Goal: Transaction & Acquisition: Book appointment/travel/reservation

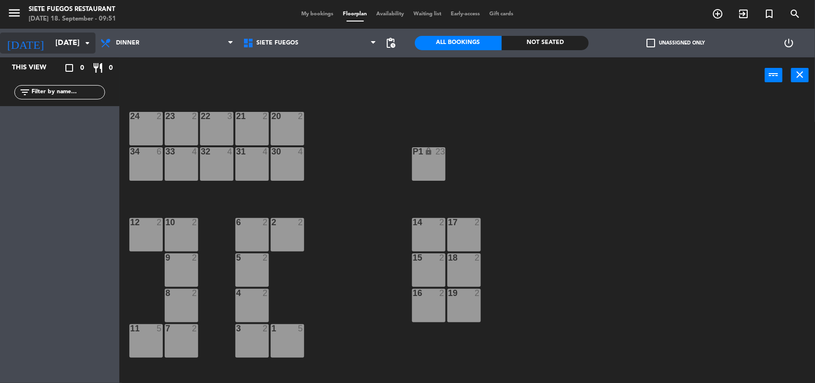
click at [52, 44] on input "[DATE]" at bounding box center [101, 43] width 101 height 19
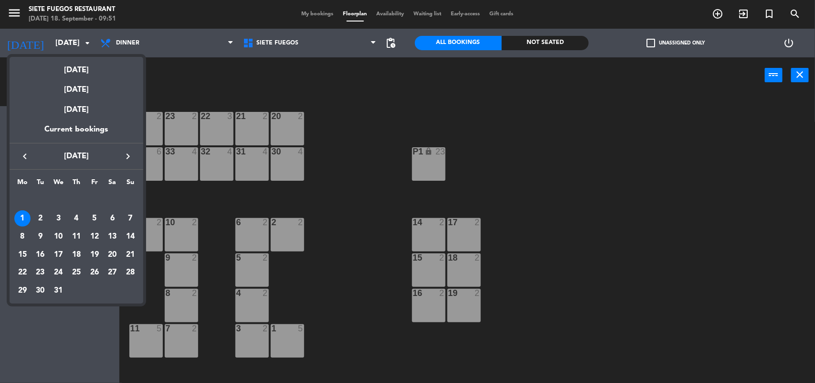
click at [21, 151] on icon "keyboard_arrow_left" at bounding box center [24, 155] width 11 height 11
click at [22, 151] on icon "keyboard_arrow_left" at bounding box center [24, 155] width 11 height 11
drag, startPoint x: 77, startPoint y: 249, endPoint x: 87, endPoint y: 251, distance: 9.7
click at [77, 250] on div "18" at bounding box center [76, 254] width 16 height 16
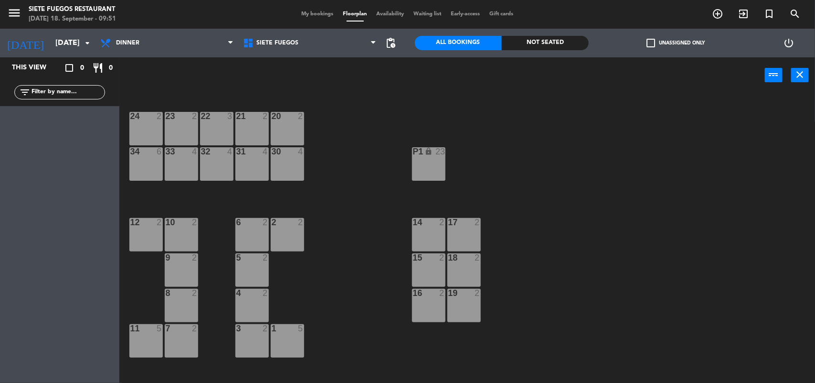
type input "[DATE]"
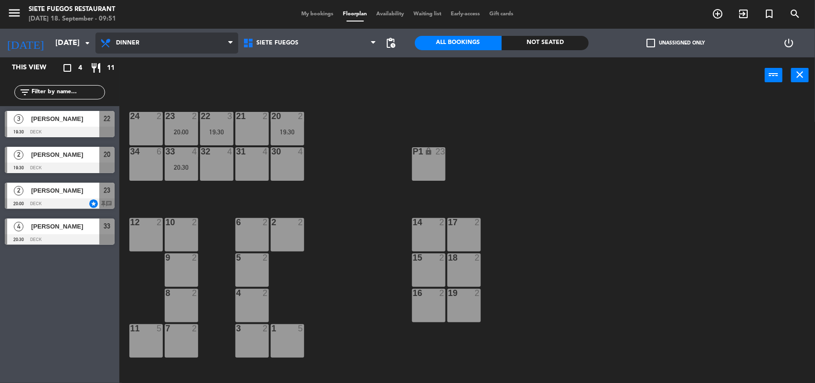
click at [197, 41] on span "Dinner" at bounding box center [167, 42] width 143 height 21
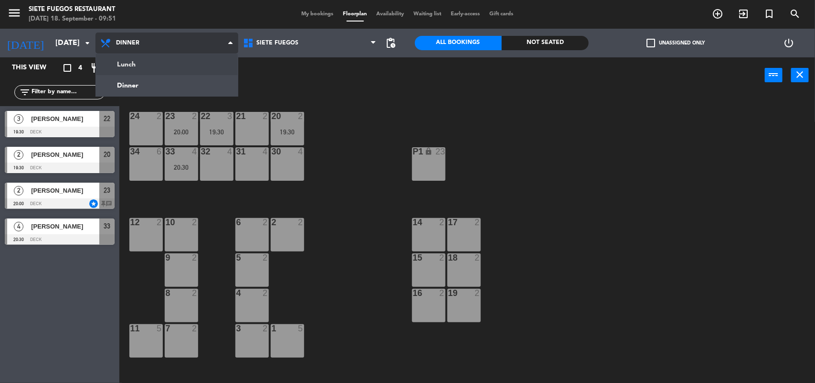
click at [187, 61] on ng-component "menu Siete Fuegos Restaurant [DATE] 18. September - 09:51 My bookings Floorplan…" at bounding box center [407, 192] width 815 height 384
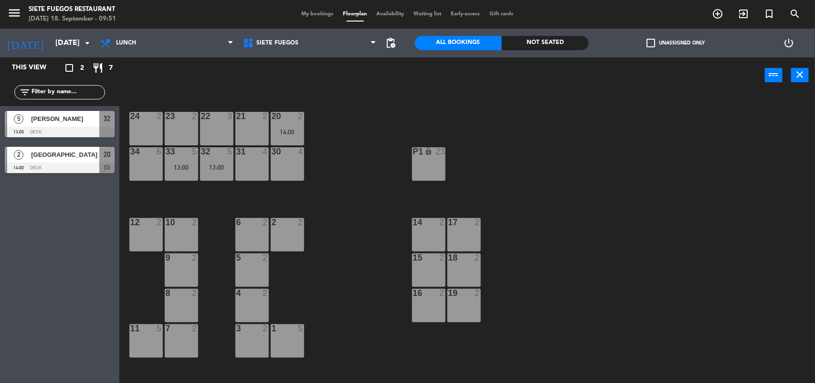
click at [321, 18] on div "My bookings Floorplan Availability Waiting list Early-access Gift cards" at bounding box center [408, 14] width 222 height 9
click at [319, 13] on span "My bookings" at bounding box center [318, 13] width 42 height 5
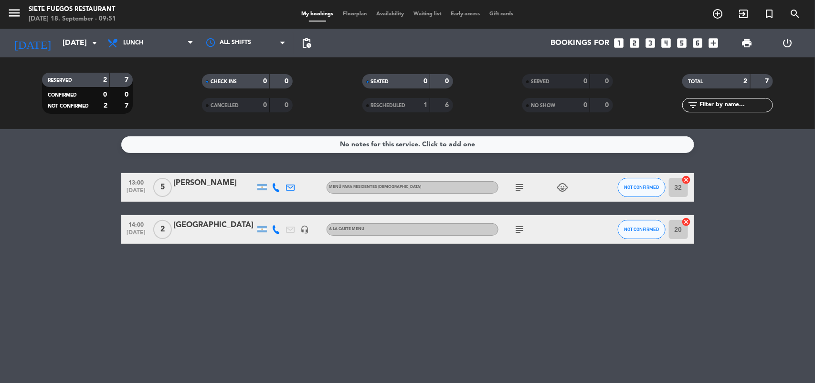
click at [664, 40] on icon "looks_4" at bounding box center [666, 43] width 12 height 12
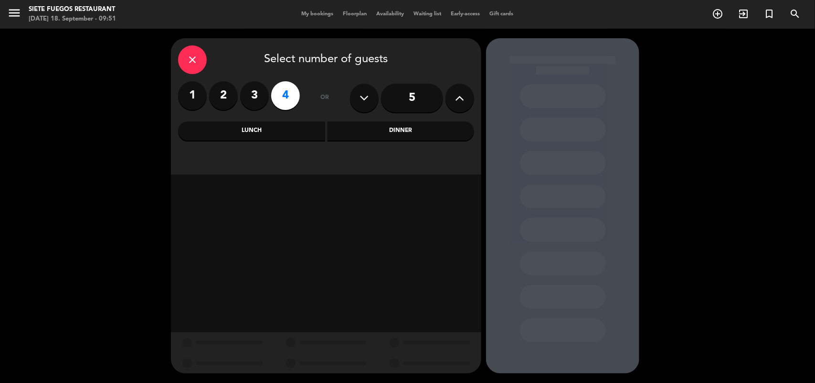
click at [254, 130] on div "Lunch" at bounding box center [251, 130] width 147 height 19
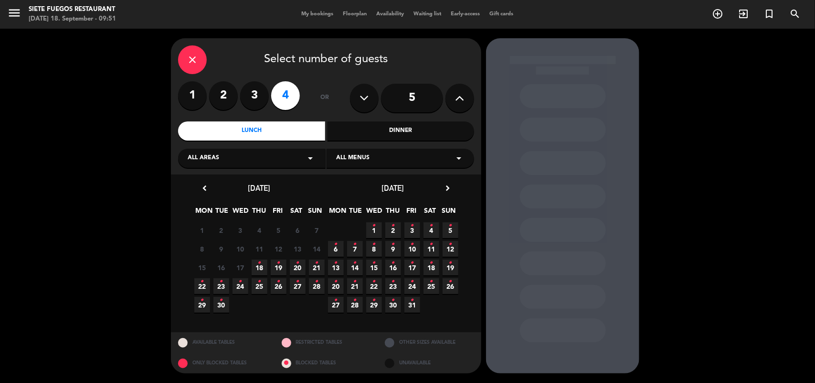
click at [261, 266] on icon "•" at bounding box center [259, 262] width 3 height 15
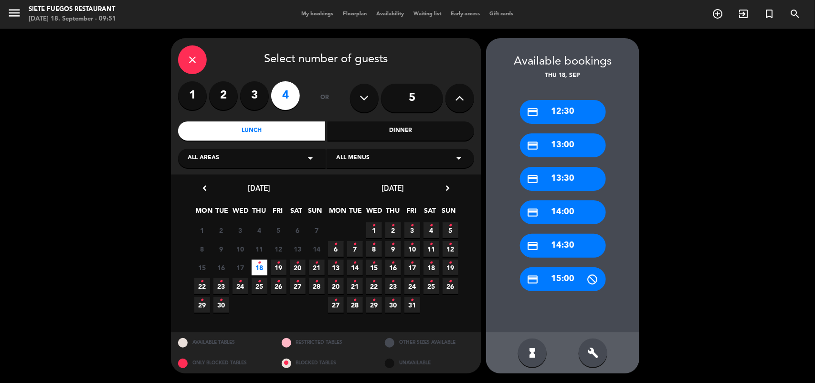
click at [543, 237] on div "credit_card 14:30" at bounding box center [563, 246] width 86 height 24
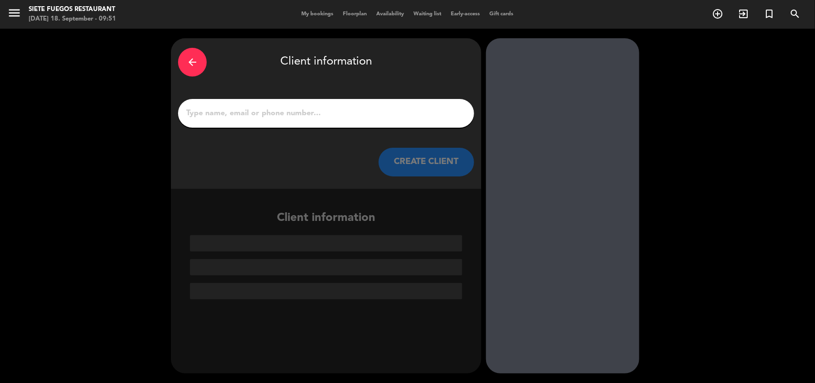
click at [302, 104] on div at bounding box center [326, 113] width 296 height 29
click at [309, 115] on input "1" at bounding box center [326, 113] width 282 height 13
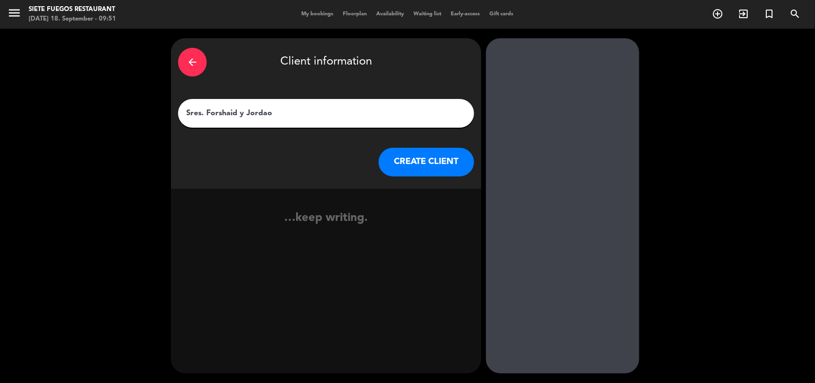
type input "Sres. Forshaid y Jordao"
click at [438, 162] on button "CREATE CLIENT" at bounding box center [427, 162] width 96 height 29
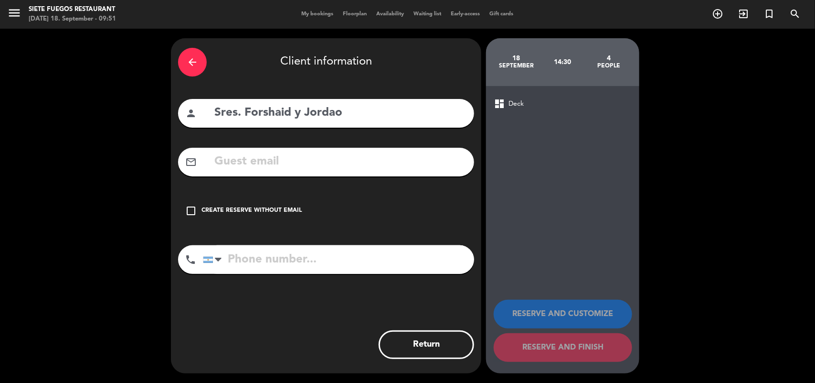
click at [228, 213] on div "Create reserve without email" at bounding box center [252, 211] width 100 height 10
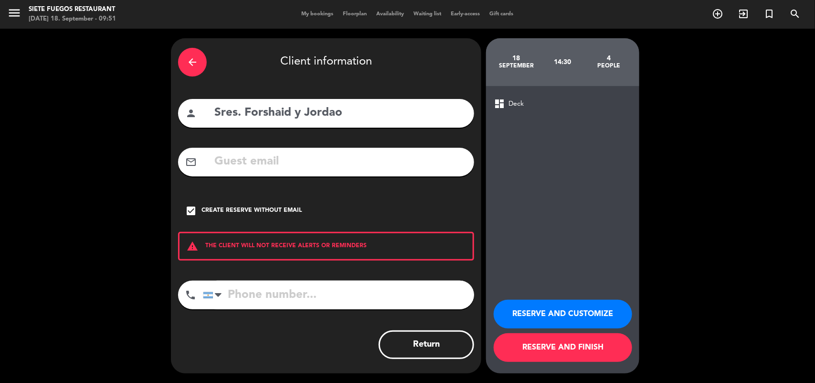
click at [557, 309] on button "RESERVE AND CUSTOMIZE" at bounding box center [563, 313] width 138 height 29
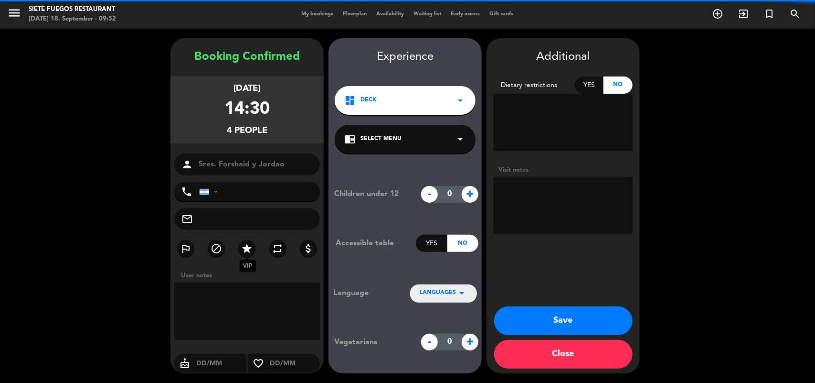
click at [249, 245] on icon "star" at bounding box center [246, 248] width 11 height 11
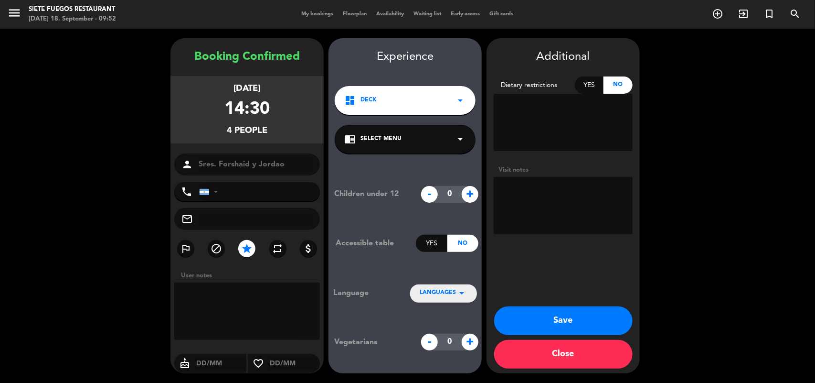
click at [570, 196] on textarea at bounding box center [563, 205] width 139 height 57
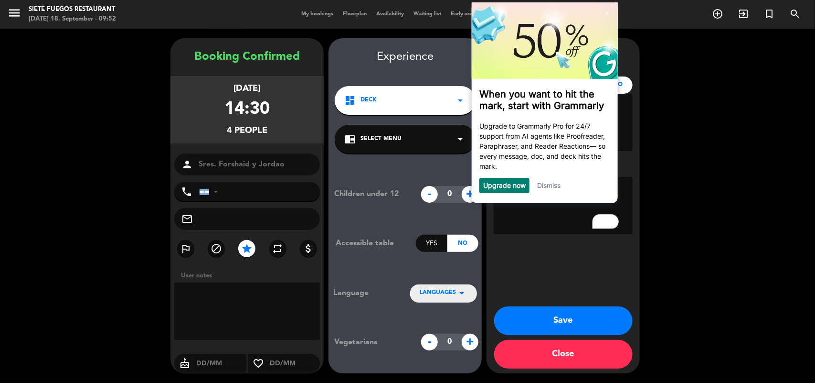
type textarea "Check In villa 16 y 20"
click at [557, 318] on button "Save" at bounding box center [563, 320] width 138 height 29
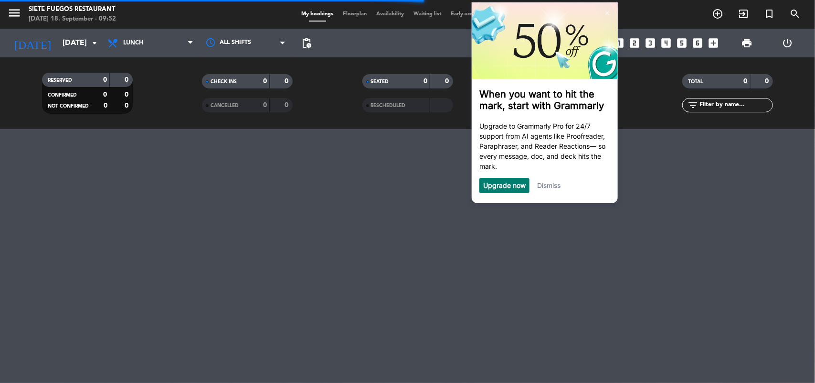
click at [553, 185] on link "Dismiss" at bounding box center [548, 185] width 23 height 8
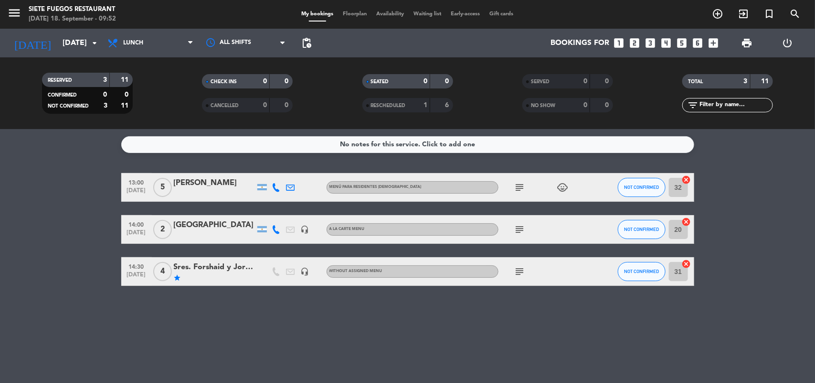
click at [633, 42] on icon "looks_two" at bounding box center [635, 43] width 12 height 12
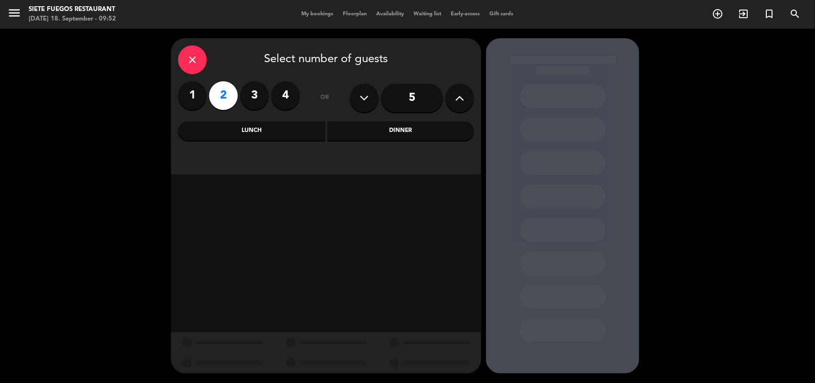
click at [278, 124] on div "Lunch" at bounding box center [251, 130] width 147 height 19
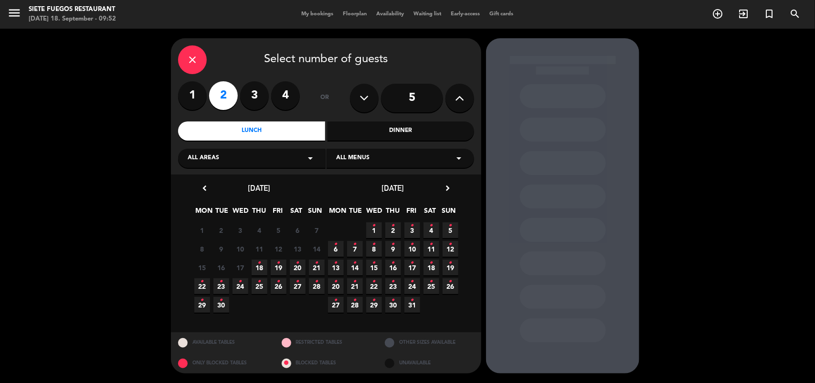
click at [259, 267] on icon "•" at bounding box center [259, 262] width 3 height 15
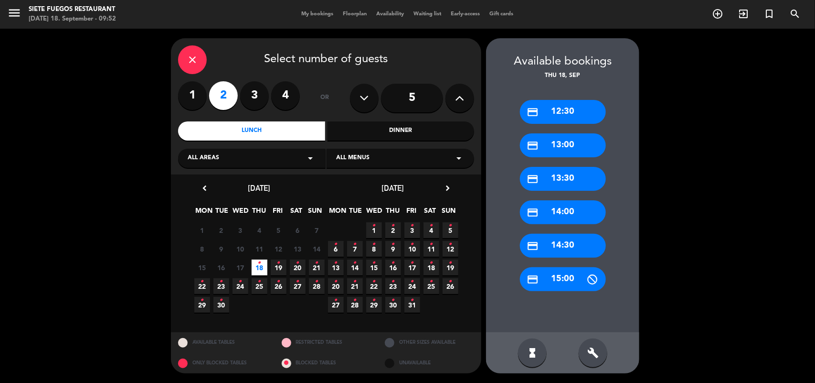
click at [561, 243] on div "credit_card 14:30" at bounding box center [563, 246] width 86 height 24
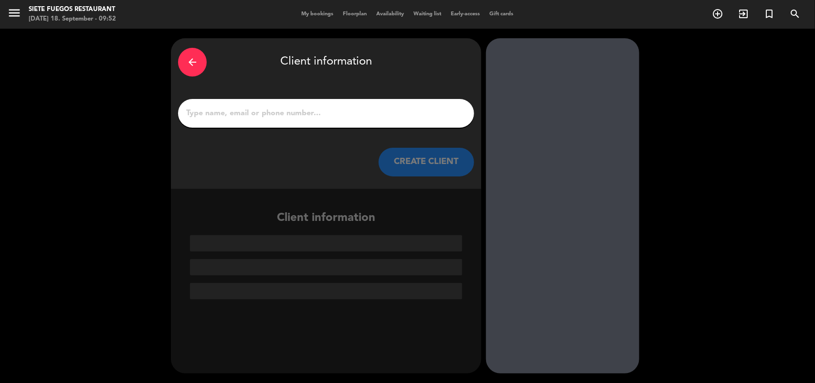
click at [351, 107] on input "1" at bounding box center [326, 113] width 282 height 13
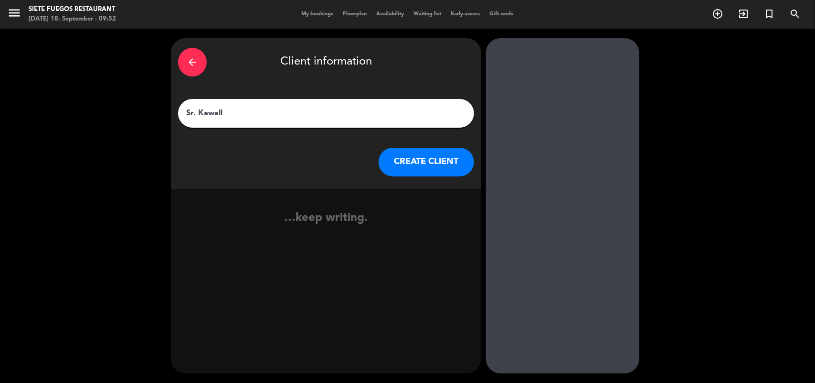
type input "Sr. Kawall"
click at [454, 161] on button "CREATE CLIENT" at bounding box center [427, 162] width 96 height 29
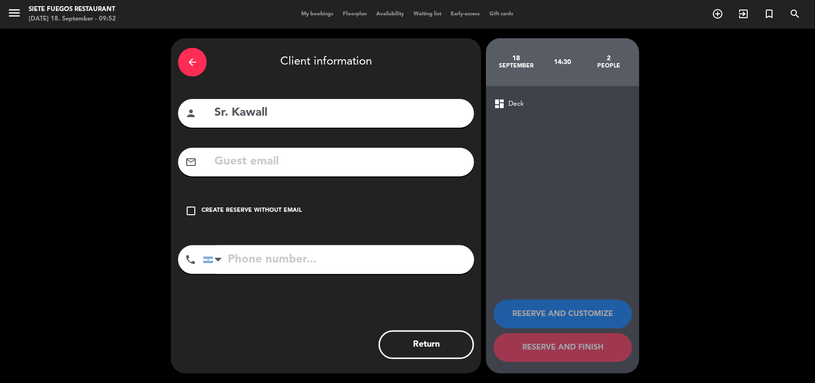
click at [262, 210] on div "Create reserve without email" at bounding box center [252, 211] width 100 height 10
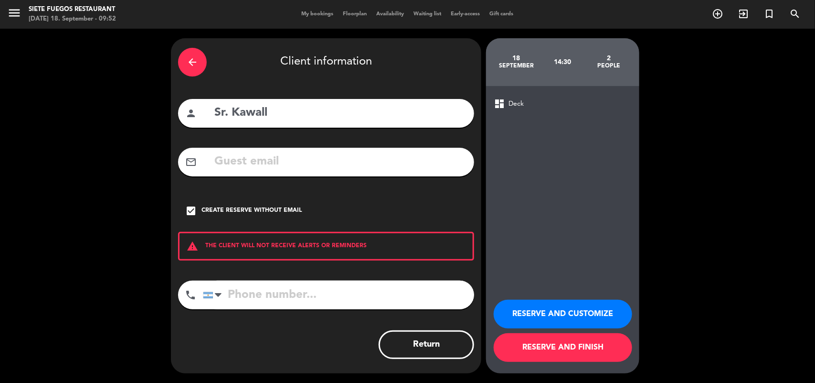
click at [526, 299] on button "RESERVE AND CUSTOMIZE" at bounding box center [563, 313] width 138 height 29
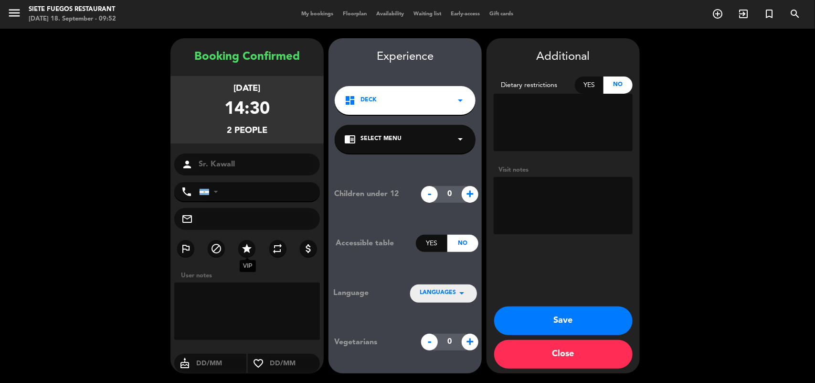
click at [247, 252] on icon "star" at bounding box center [246, 248] width 11 height 11
click at [617, 209] on textarea at bounding box center [563, 205] width 139 height 57
type textarea "PVO Check In villa 9"
click at [567, 322] on button "Save" at bounding box center [563, 320] width 138 height 29
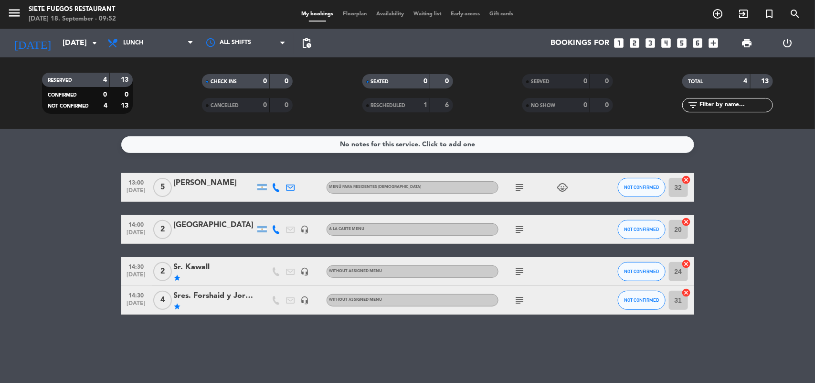
click at [638, 41] on icon "looks_two" at bounding box center [635, 43] width 12 height 12
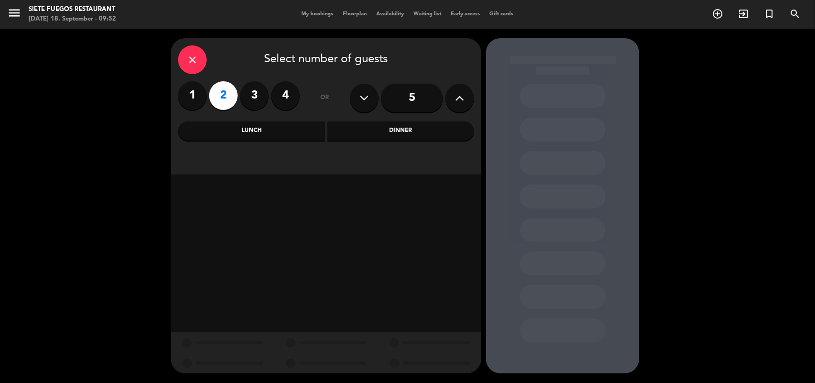
click at [386, 138] on div "Dinner" at bounding box center [401, 130] width 147 height 19
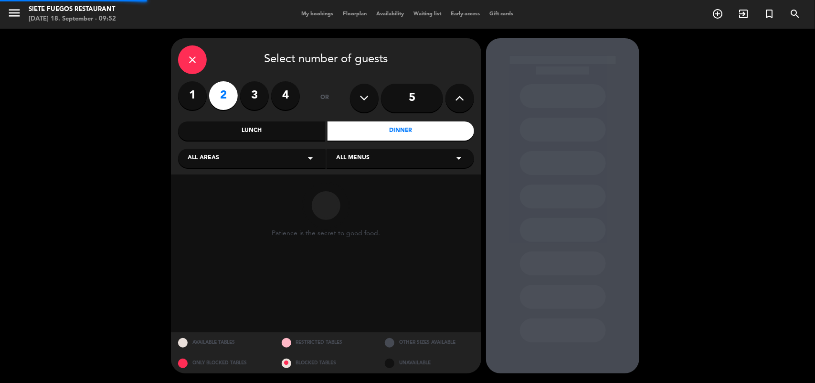
click at [288, 124] on div "Lunch" at bounding box center [251, 130] width 147 height 19
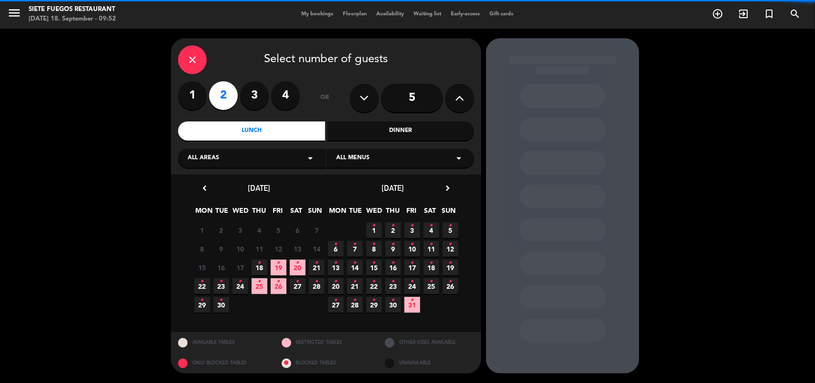
click at [259, 259] on icon "•" at bounding box center [259, 262] width 3 height 15
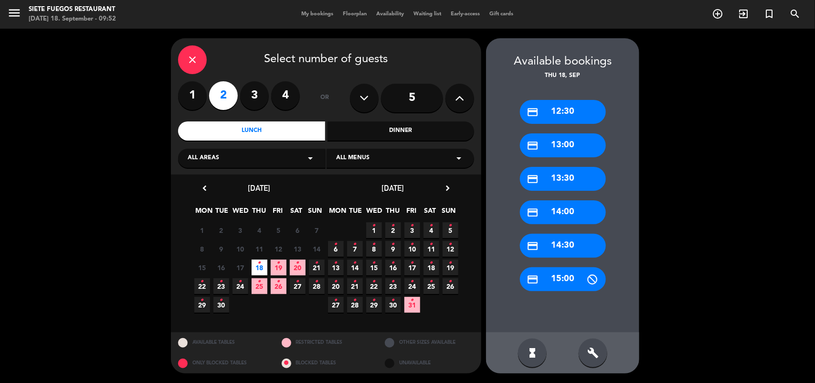
drag, startPoint x: 558, startPoint y: 242, endPoint x: 388, endPoint y: 180, distance: 180.8
click at [557, 242] on div "credit_card 14:30" at bounding box center [563, 246] width 86 height 24
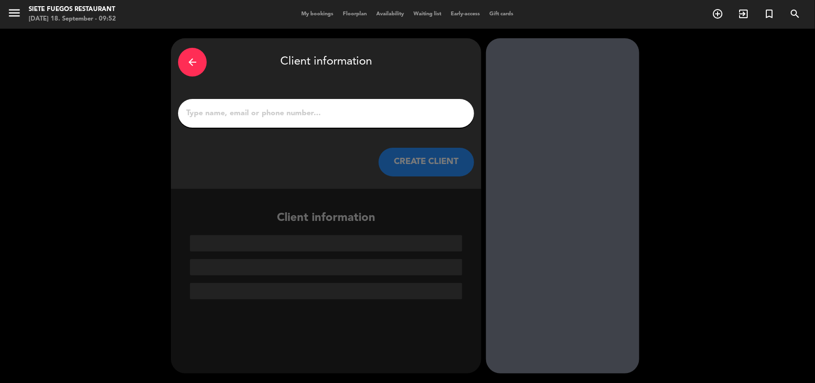
click at [372, 117] on input "1" at bounding box center [326, 113] width 282 height 13
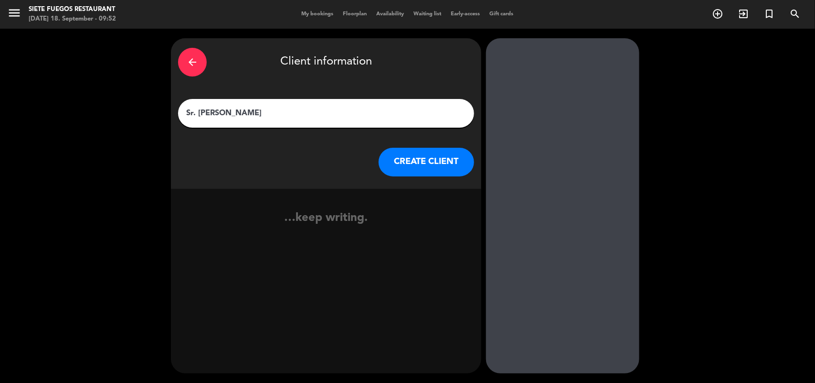
type input "Sr. [PERSON_NAME]"
click at [457, 154] on button "CREATE CLIENT" at bounding box center [427, 162] width 96 height 29
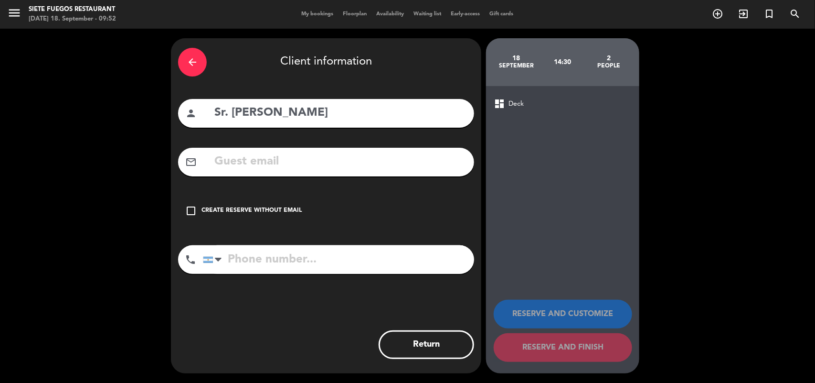
click at [230, 202] on div "check_box_outline_blank Create reserve without email" at bounding box center [326, 210] width 296 height 29
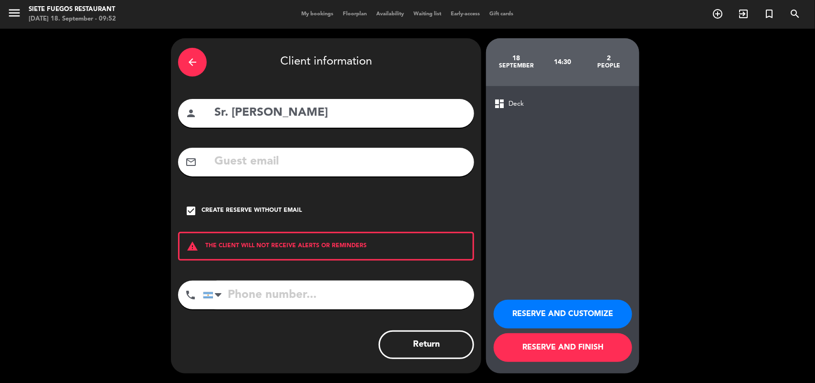
click at [526, 304] on button "RESERVE AND CUSTOMIZE" at bounding box center [563, 313] width 138 height 29
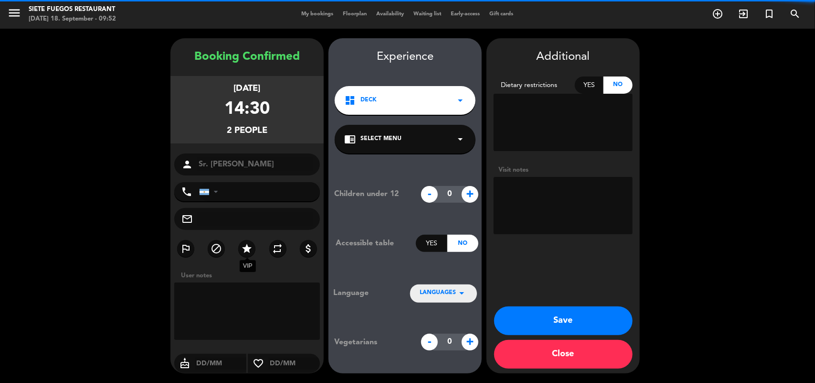
click at [249, 251] on icon "star" at bounding box center [246, 248] width 11 height 11
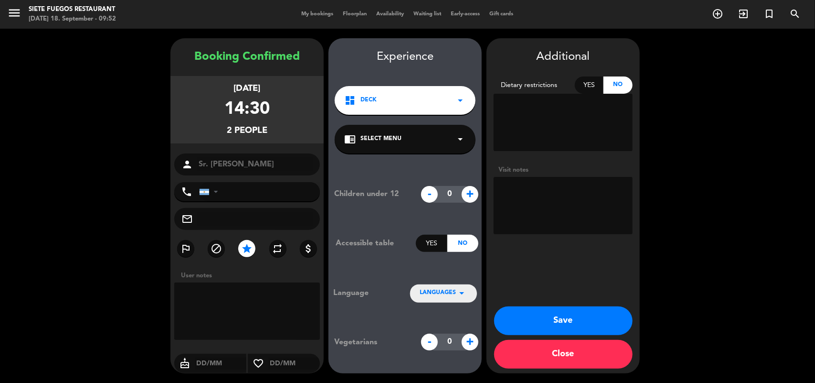
click at [528, 201] on textarea at bounding box center [563, 205] width 139 height 57
type textarea "Villa 7 Check In"
click at [578, 313] on button "Save" at bounding box center [563, 320] width 138 height 29
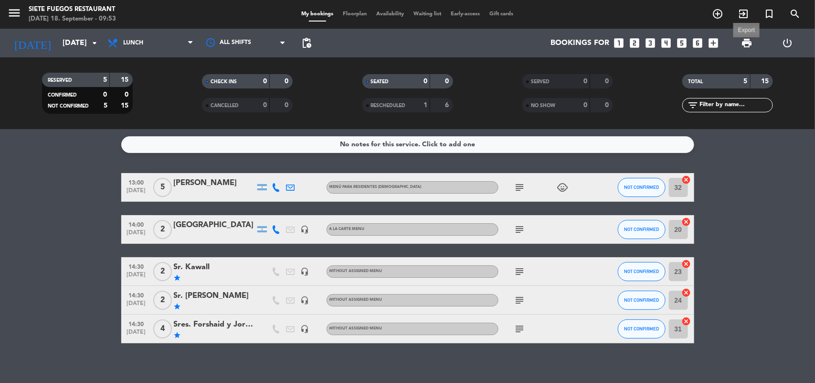
click at [747, 41] on span "print" at bounding box center [746, 42] width 11 height 11
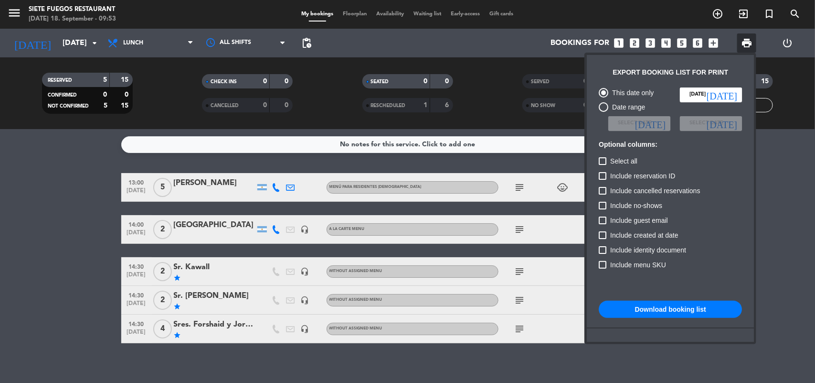
click at [651, 306] on button "Download booking list" at bounding box center [670, 308] width 143 height 17
